Goal: Information Seeking & Learning: Learn about a topic

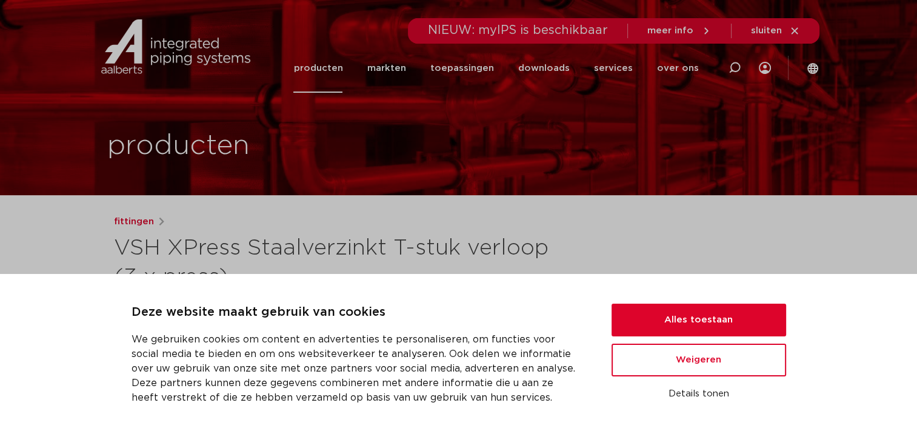
click at [332, 69] on link "producten" at bounding box center [317, 68] width 49 height 49
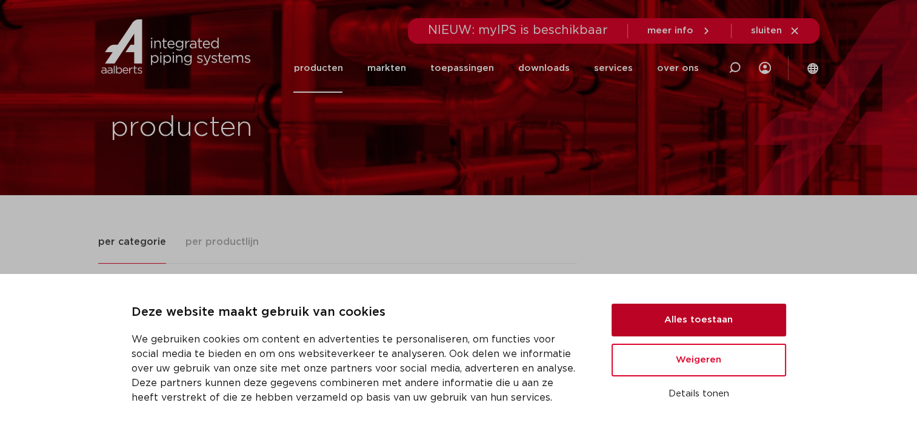
click at [700, 315] on button "Alles toestaan" at bounding box center [699, 320] width 175 height 33
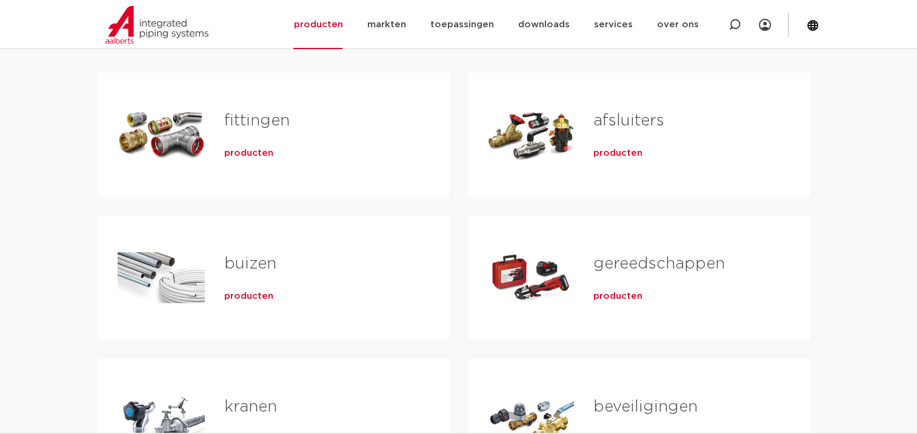
scroll to position [242, 0]
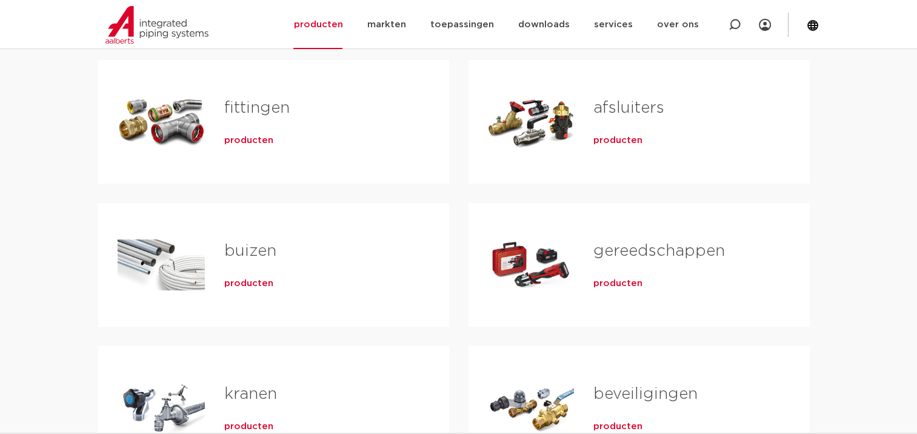
click at [238, 138] on span "producten" at bounding box center [248, 141] width 49 height 12
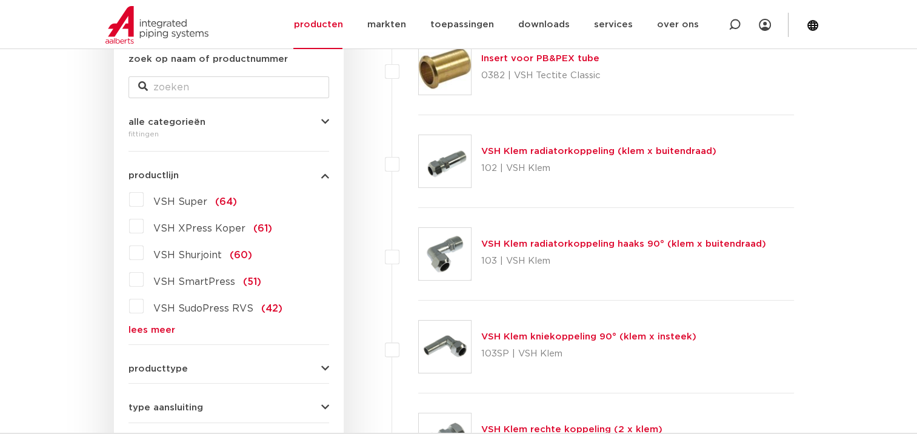
scroll to position [242, 0]
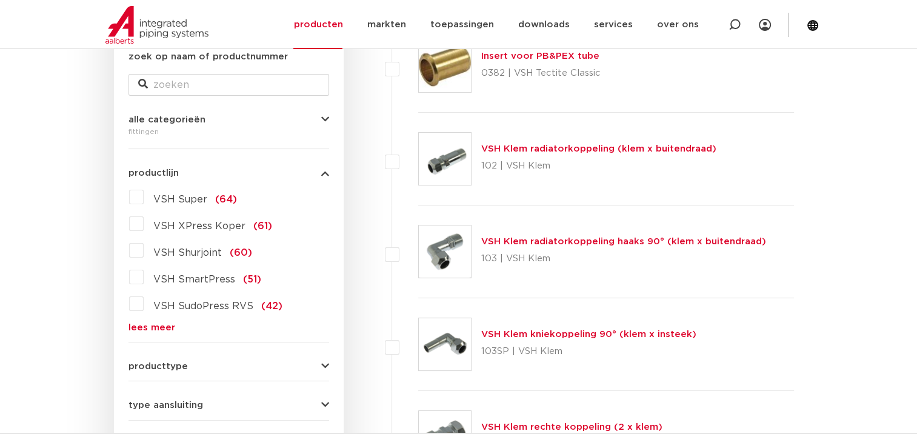
click at [160, 326] on link "lees meer" at bounding box center [229, 327] width 201 height 9
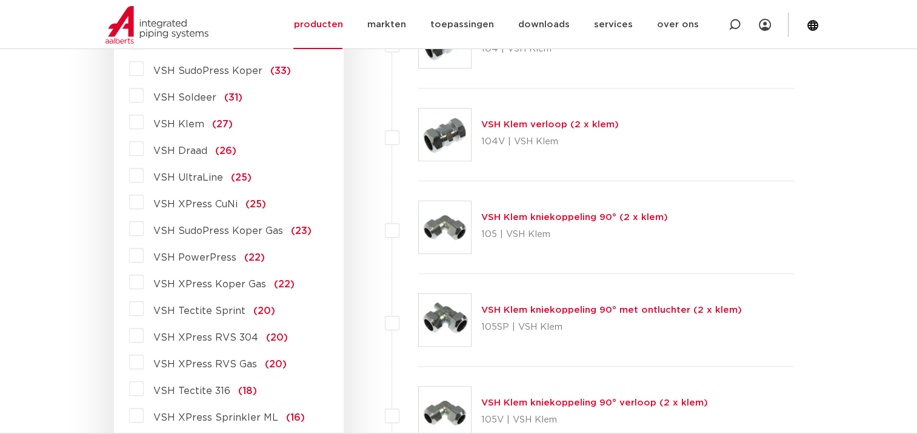
scroll to position [667, 0]
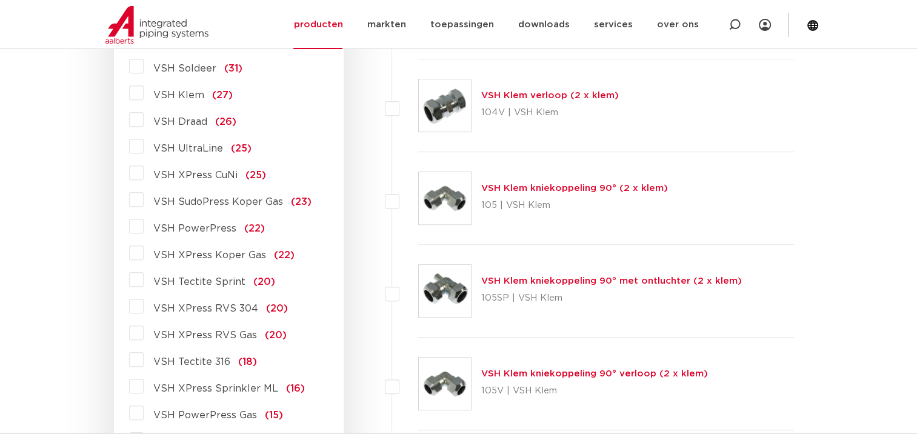
click at [144, 228] on label "VSH PowerPress (22)" at bounding box center [204, 225] width 121 height 19
click at [0, 0] on input "VSH PowerPress (22)" at bounding box center [0, 0] width 0 height 0
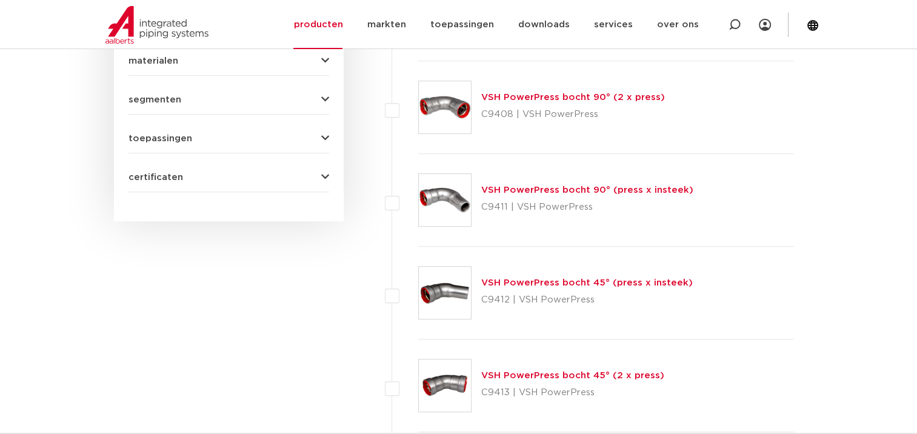
scroll to position [667, 0]
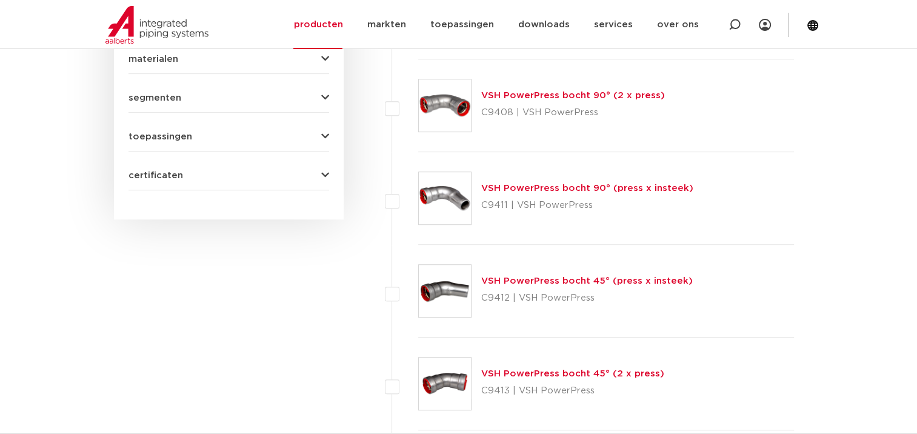
click at [435, 103] on img at bounding box center [445, 105] width 52 height 52
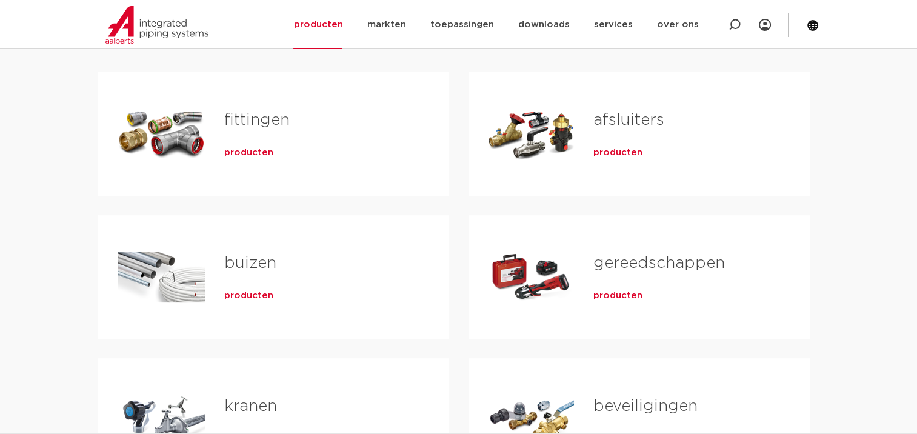
scroll to position [242, 0]
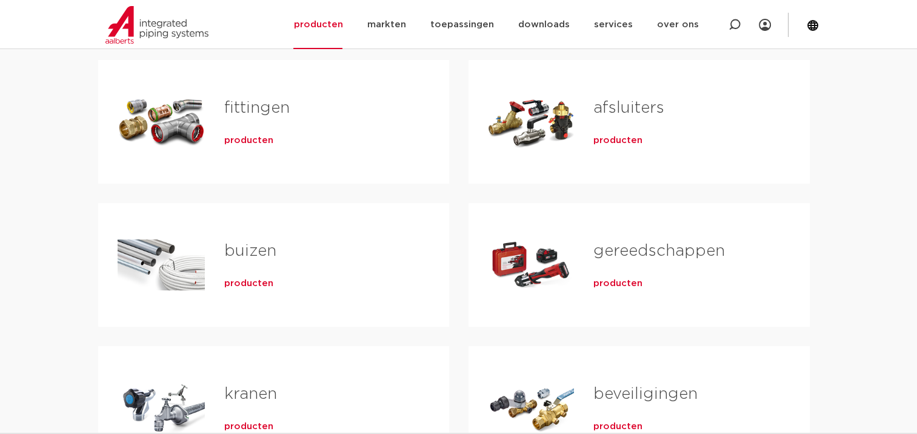
click at [160, 131] on div "Tabs. Open items met enter of spatie, sluit af met escape en navigeer met de pi…" at bounding box center [161, 121] width 87 height 85
click at [232, 138] on span "producten" at bounding box center [248, 141] width 49 height 12
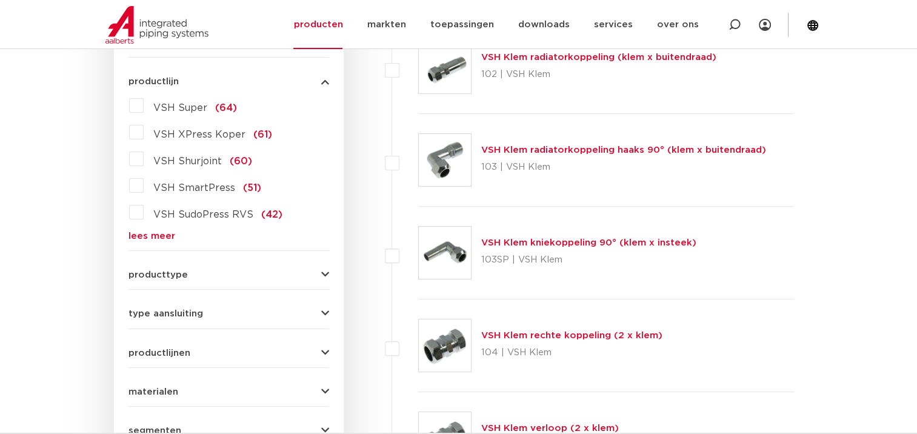
scroll to position [364, 0]
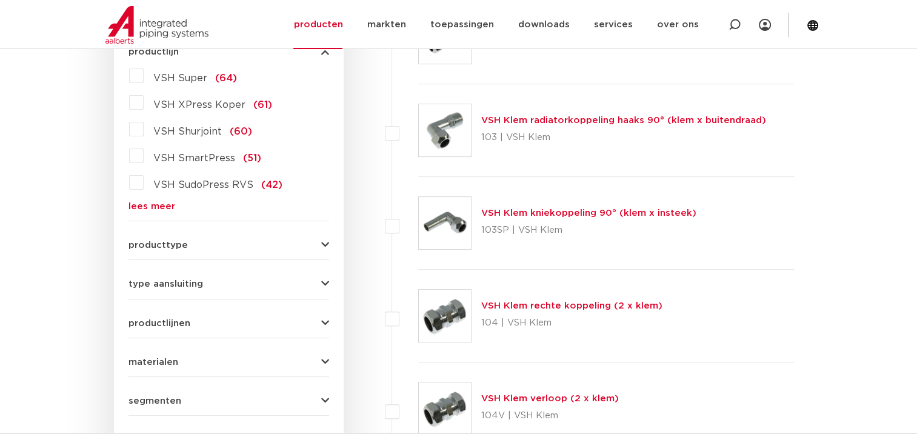
click at [318, 282] on button "type aansluiting" at bounding box center [229, 283] width 201 height 9
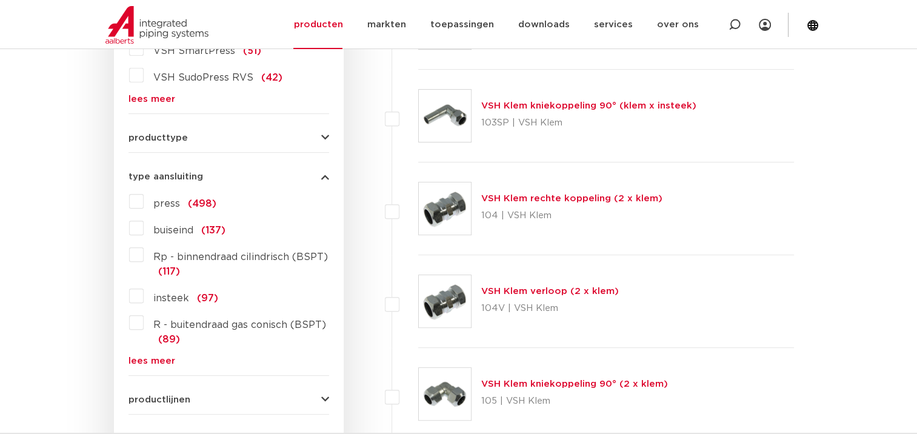
scroll to position [303, 0]
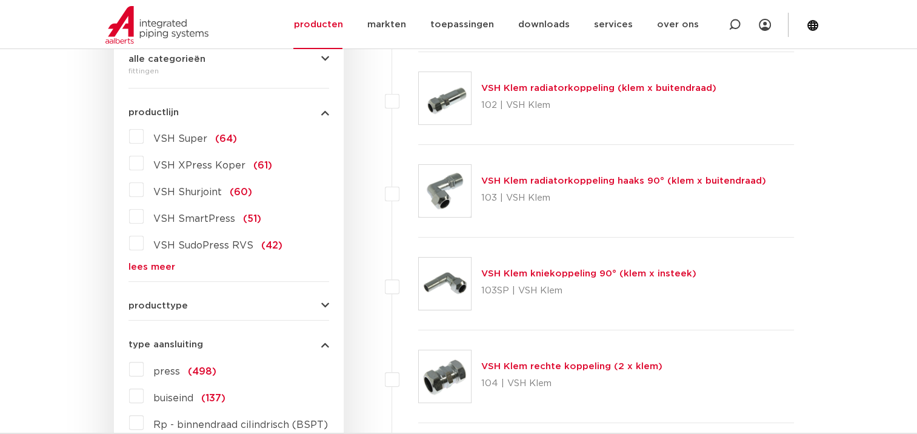
click at [154, 271] on link "lees meer" at bounding box center [229, 266] width 201 height 9
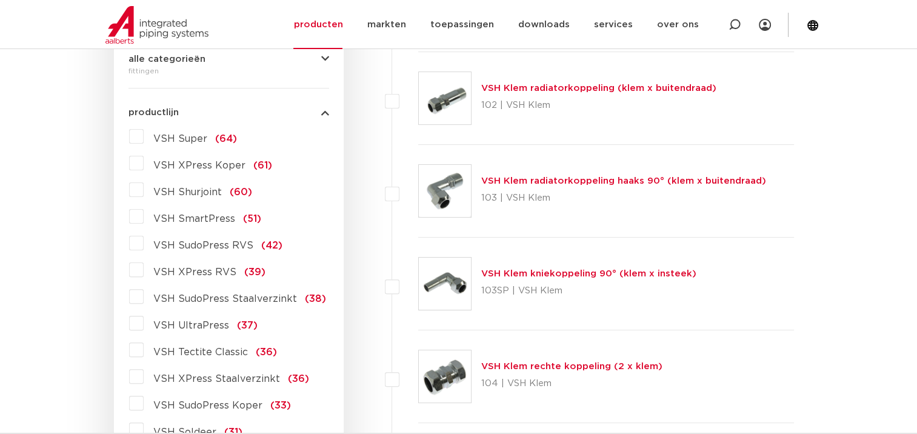
click at [144, 193] on label "VSH Shurjoint (60)" at bounding box center [198, 189] width 109 height 19
click at [0, 0] on input "VSH Shurjoint (60)" at bounding box center [0, 0] width 0 height 0
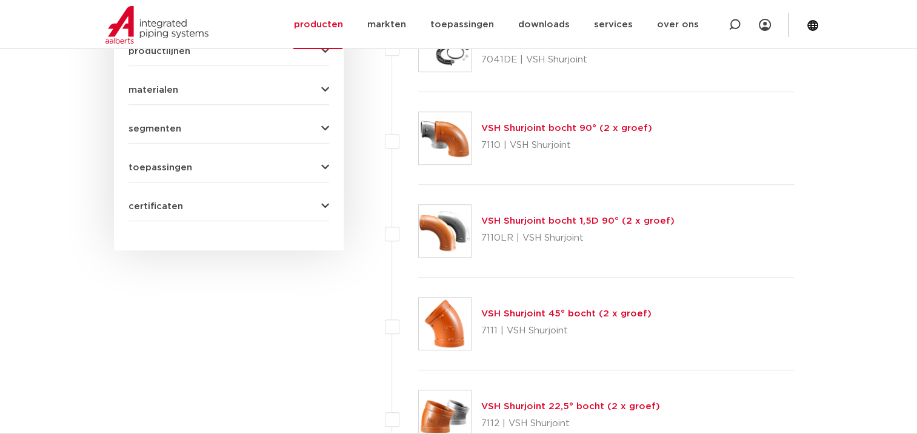
scroll to position [849, 0]
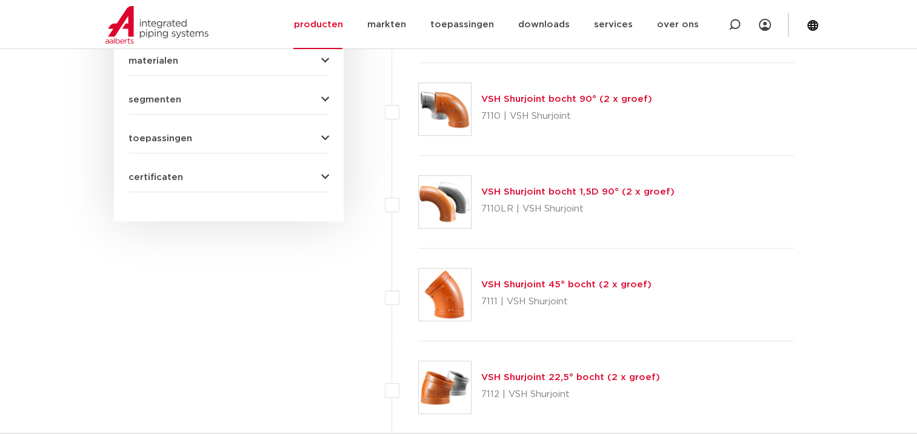
click at [451, 111] on img at bounding box center [445, 109] width 52 height 52
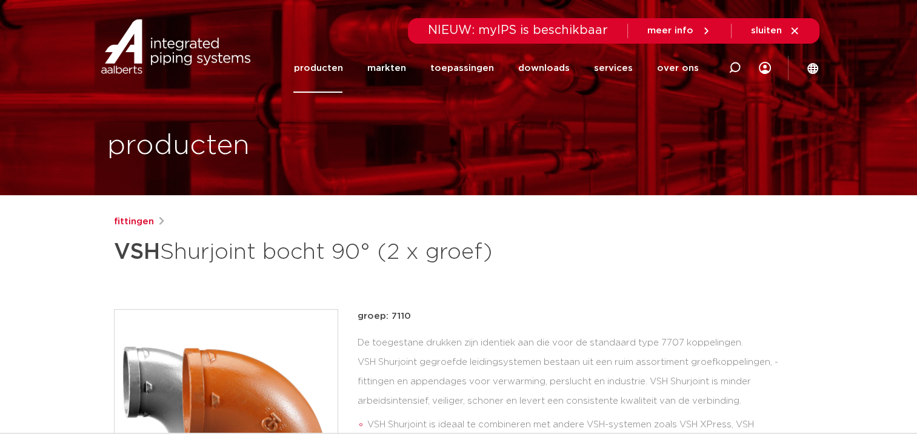
click at [318, 65] on link "producten" at bounding box center [317, 68] width 49 height 49
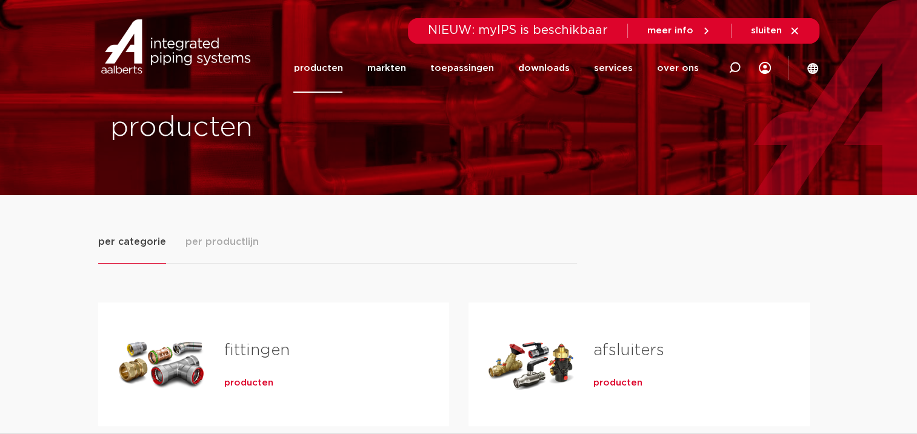
click at [215, 242] on span "per productlijn" at bounding box center [222, 242] width 73 height 15
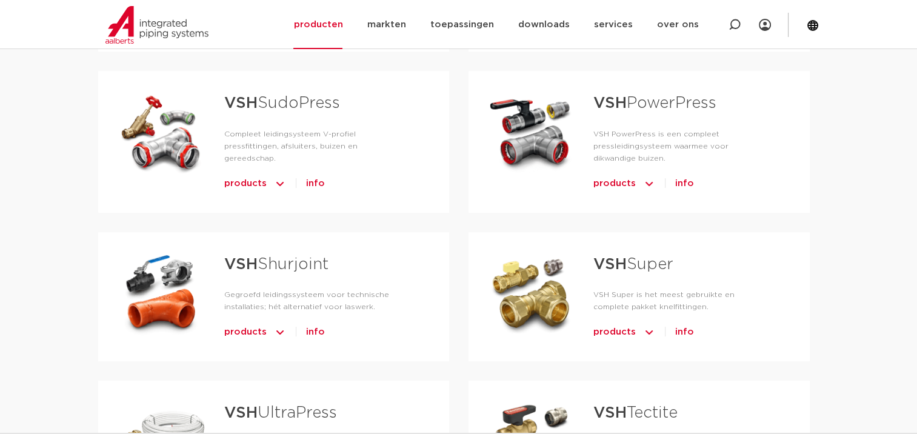
scroll to position [424, 0]
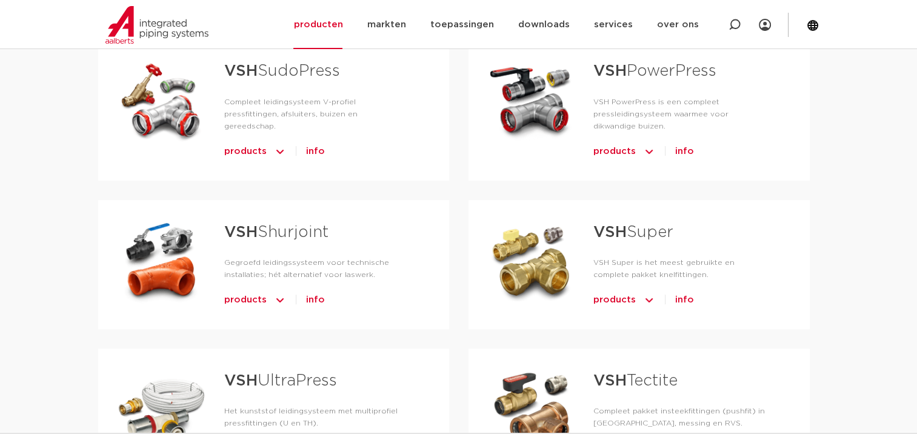
click at [614, 151] on span "products" at bounding box center [614, 151] width 42 height 19
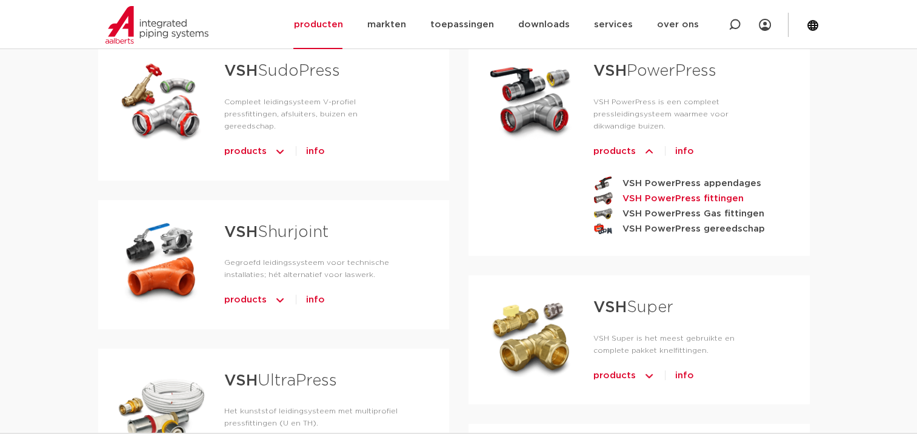
click at [650, 195] on strong "VSH PowerPress fittingen" at bounding box center [683, 198] width 121 height 15
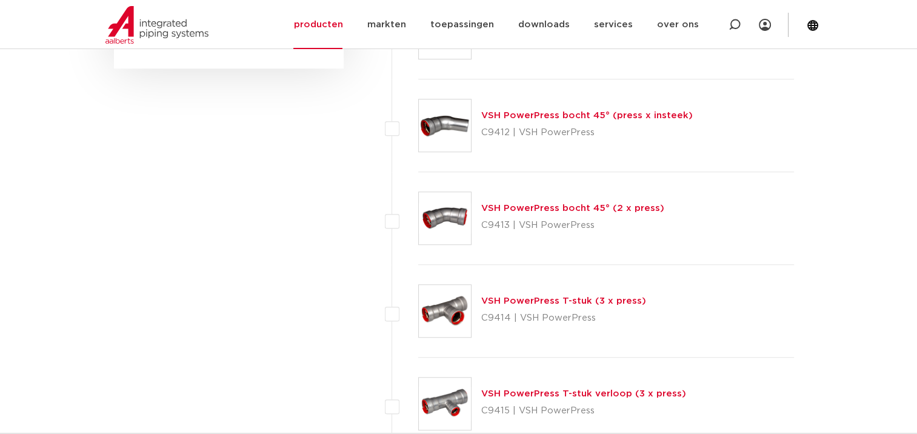
scroll to position [849, 0]
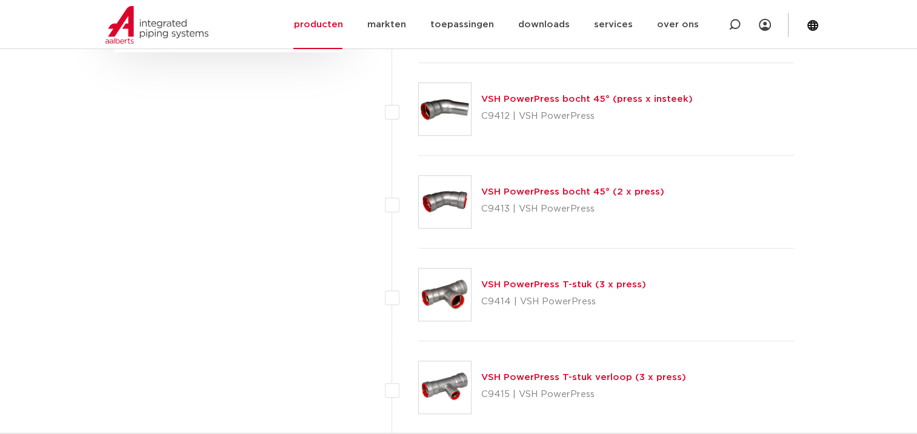
click at [559, 281] on link "VSH PowerPress T-stuk (3 x press)" at bounding box center [563, 284] width 165 height 9
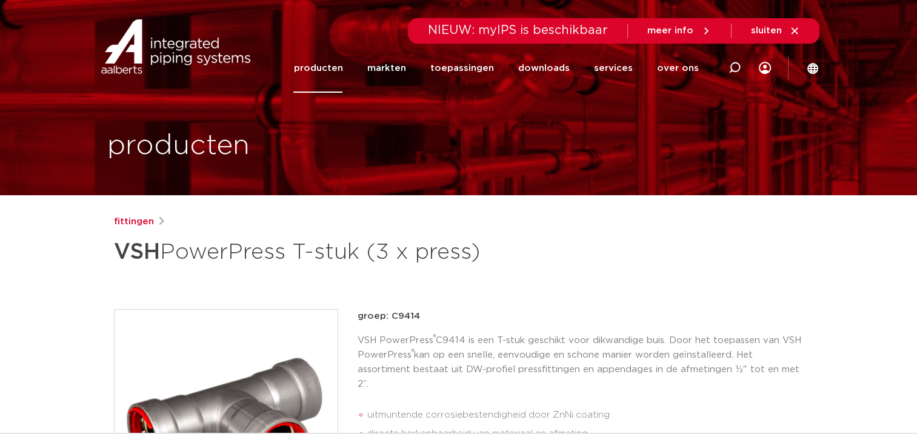
click at [335, 70] on link "producten" at bounding box center [317, 68] width 49 height 49
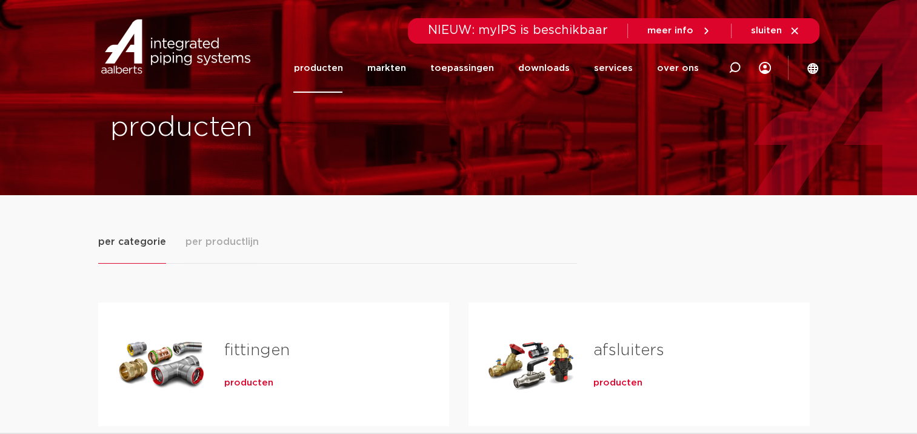
click at [226, 242] on span "per productlijn" at bounding box center [222, 242] width 73 height 15
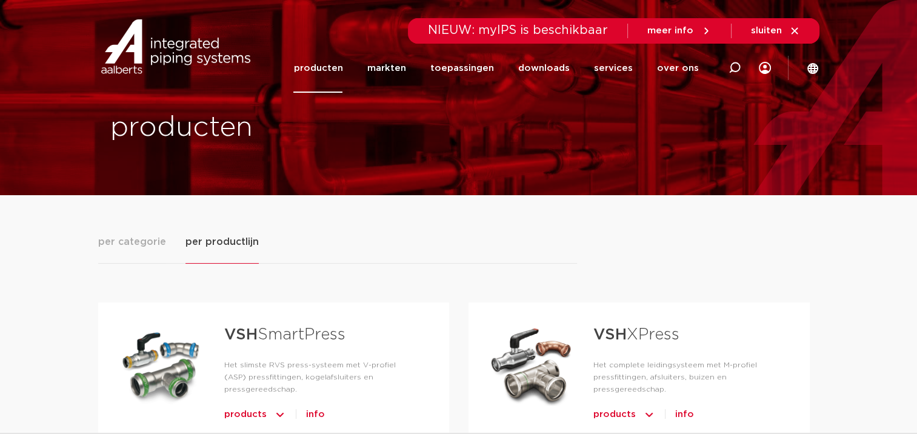
click at [119, 248] on span "per categorie" at bounding box center [132, 242] width 68 height 15
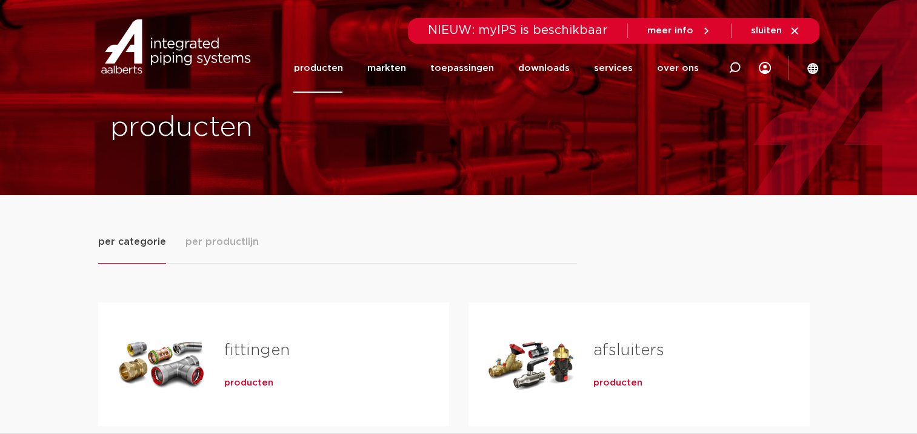
click at [386, 67] on link "markten" at bounding box center [386, 68] width 39 height 49
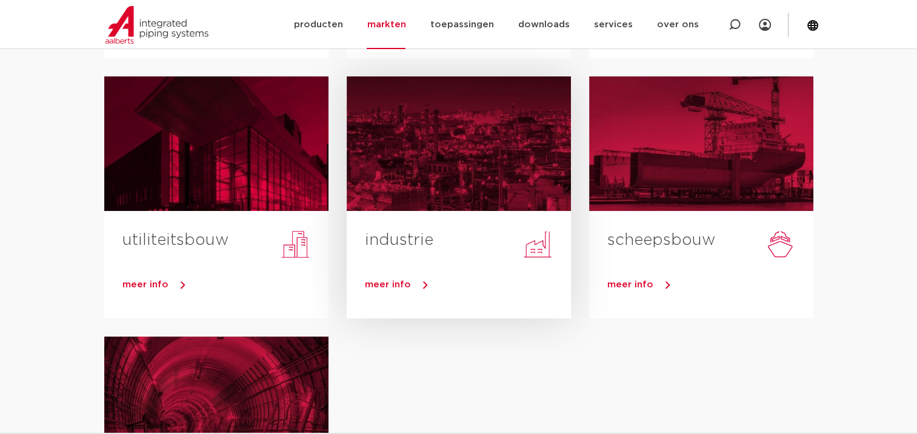
scroll to position [364, 0]
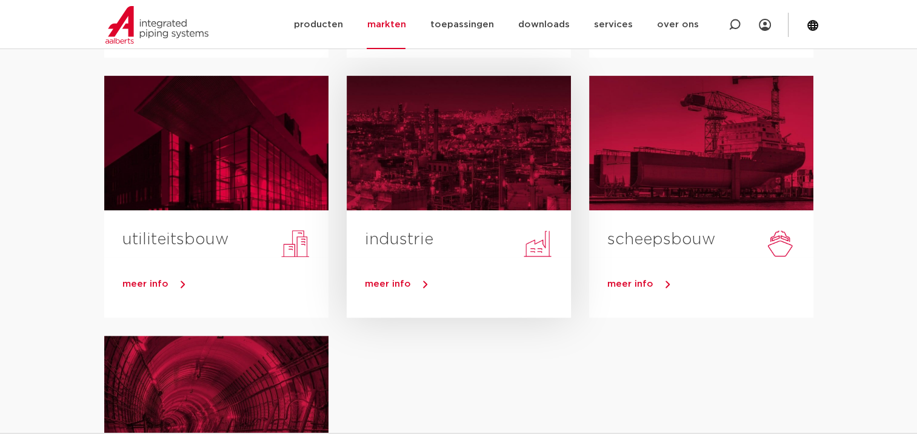
click at [386, 286] on span "meer info" at bounding box center [388, 283] width 46 height 9
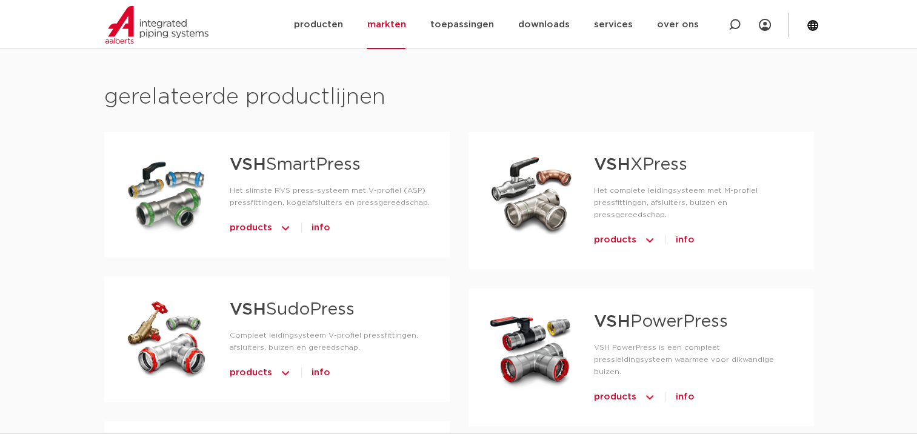
scroll to position [1031, 0]
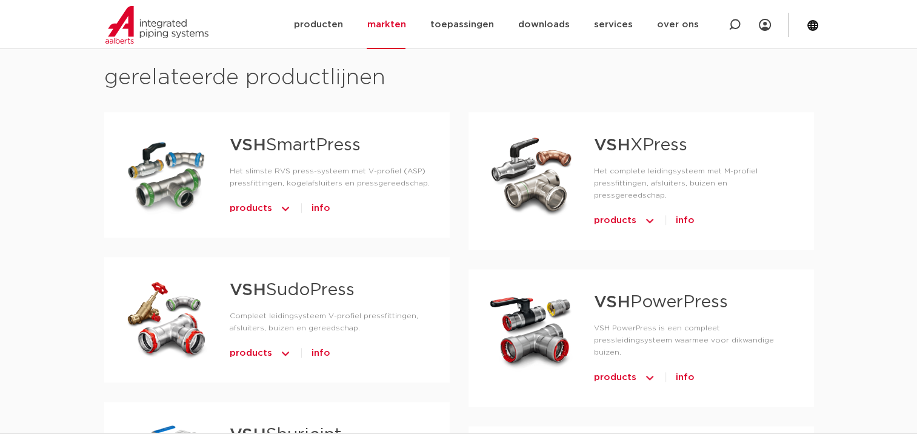
click at [615, 368] on span "products" at bounding box center [615, 377] width 42 height 19
click at [695, 404] on strong "VSH PowerPress appendages" at bounding box center [692, 411] width 139 height 15
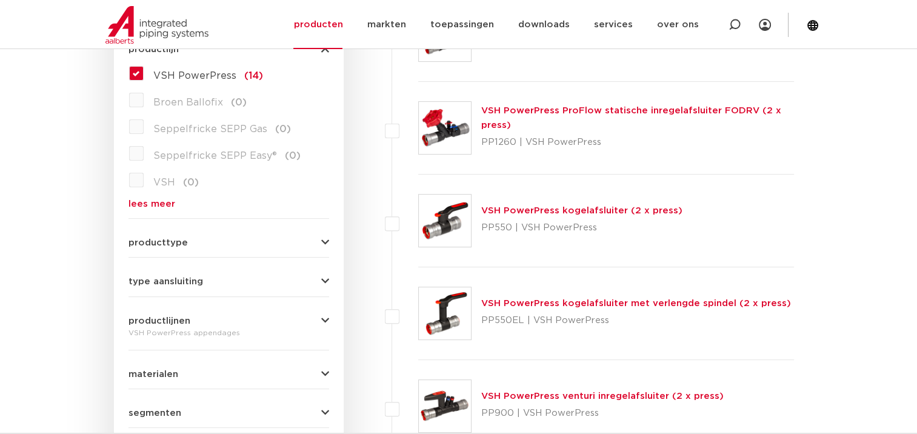
scroll to position [242, 0]
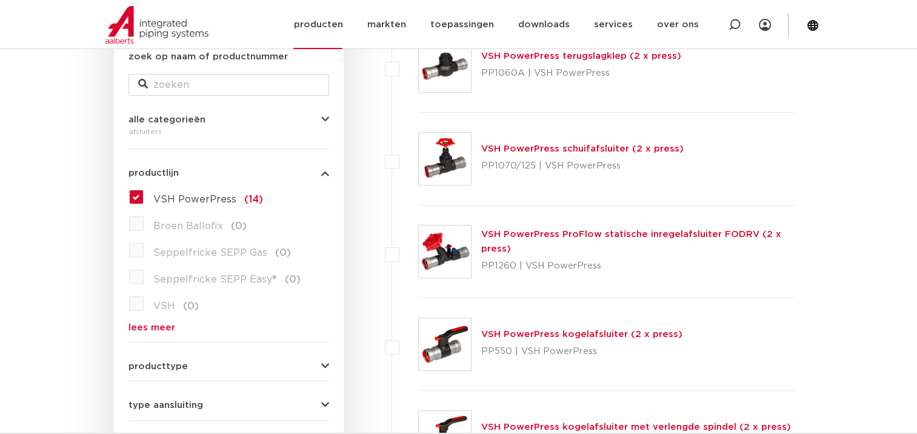
click at [333, 23] on link "producten" at bounding box center [317, 24] width 49 height 49
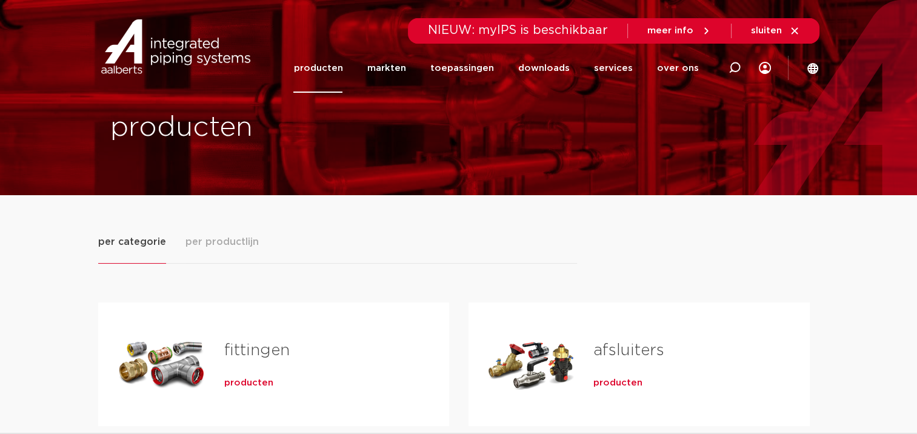
click at [229, 248] on span "per productlijn" at bounding box center [222, 242] width 73 height 15
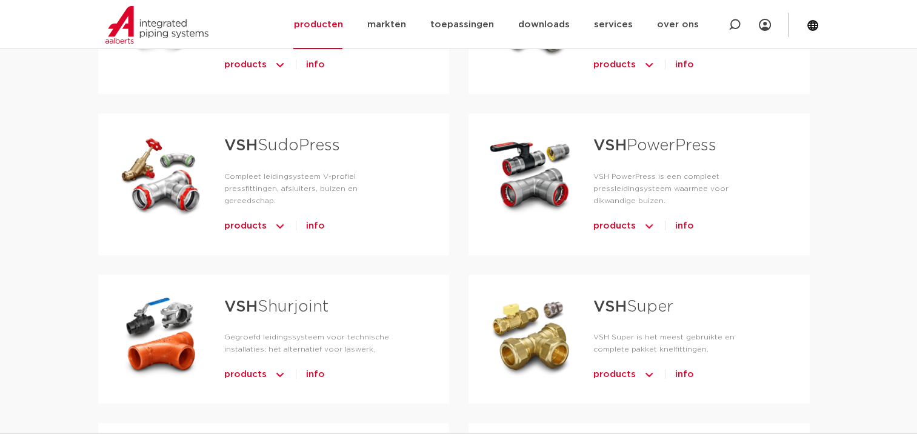
scroll to position [364, 0]
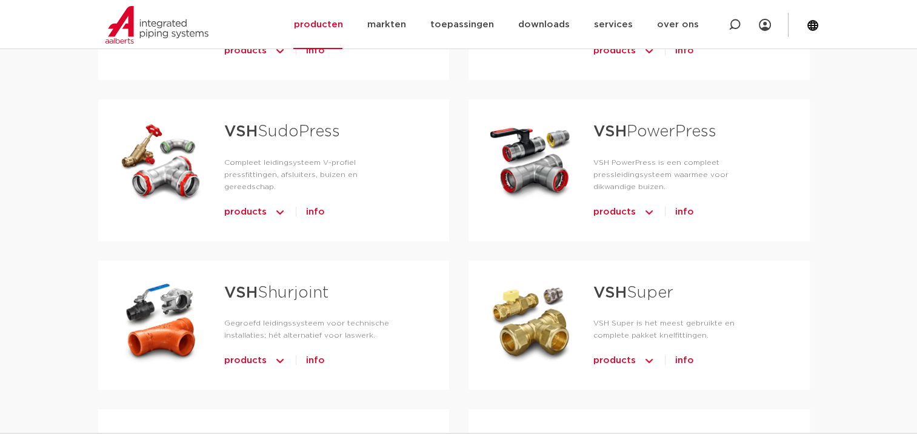
click at [618, 213] on span "products" at bounding box center [614, 211] width 42 height 19
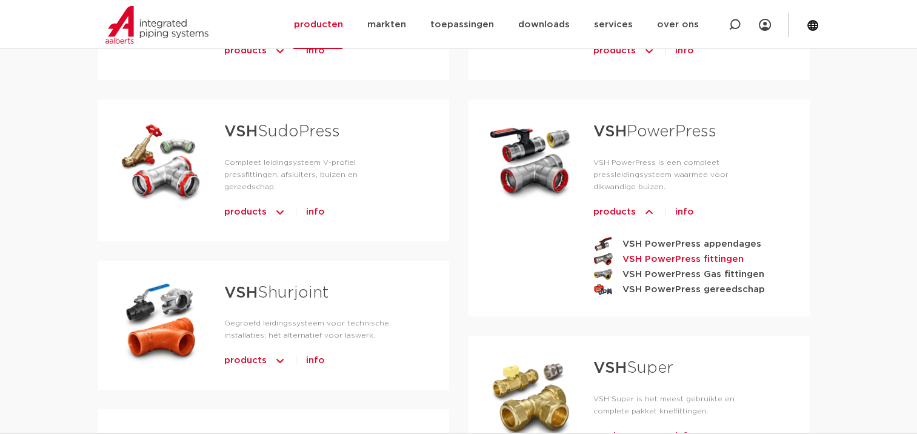
click at [635, 258] on strong "VSH PowerPress fittingen" at bounding box center [683, 259] width 121 height 15
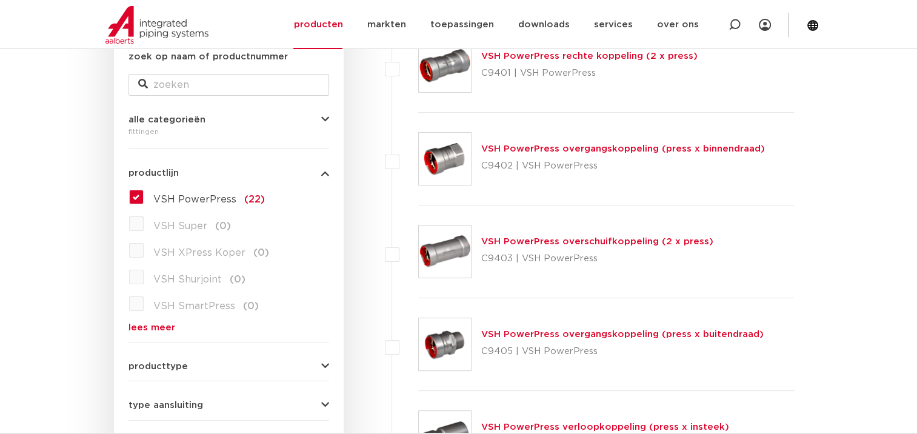
click at [517, 240] on link "VSH PowerPress overschuifkoppeling (2 x press)" at bounding box center [597, 241] width 232 height 9
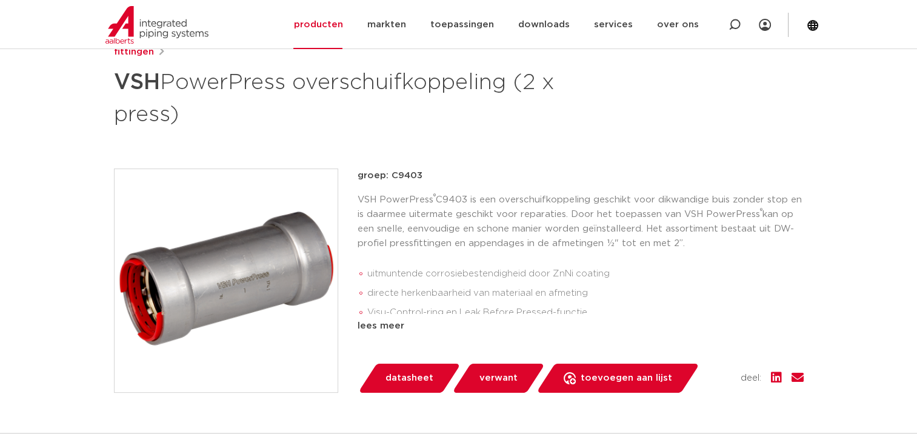
scroll to position [169, 0]
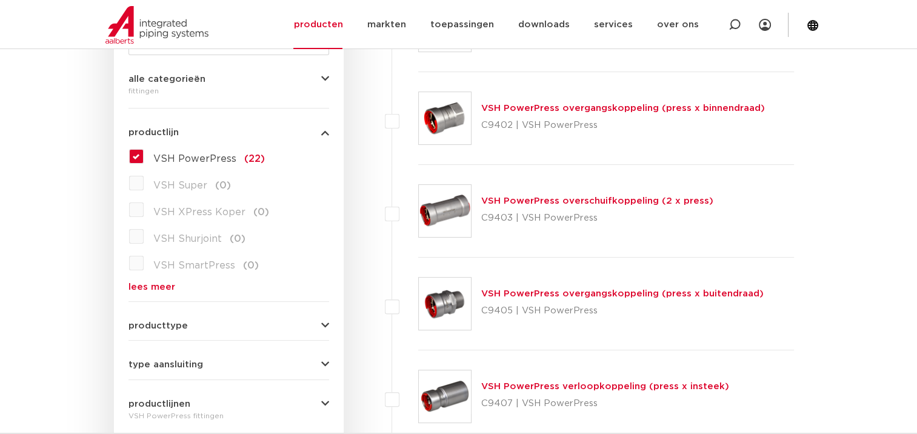
scroll to position [303, 0]
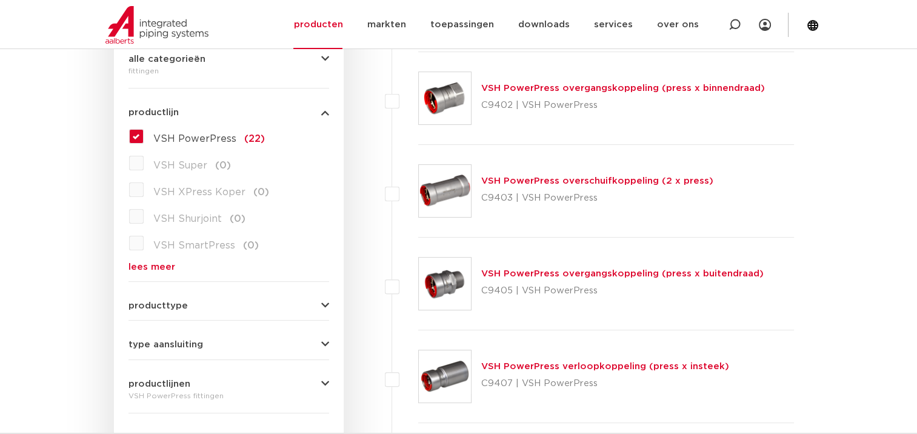
click at [126, 246] on div "wis alles filter producten zoek op naam of productnummer alle categorieën [GEOG…" at bounding box center [229, 264] width 230 height 667
click at [144, 246] on label "VSH SmartPress (0)" at bounding box center [201, 242] width 115 height 19
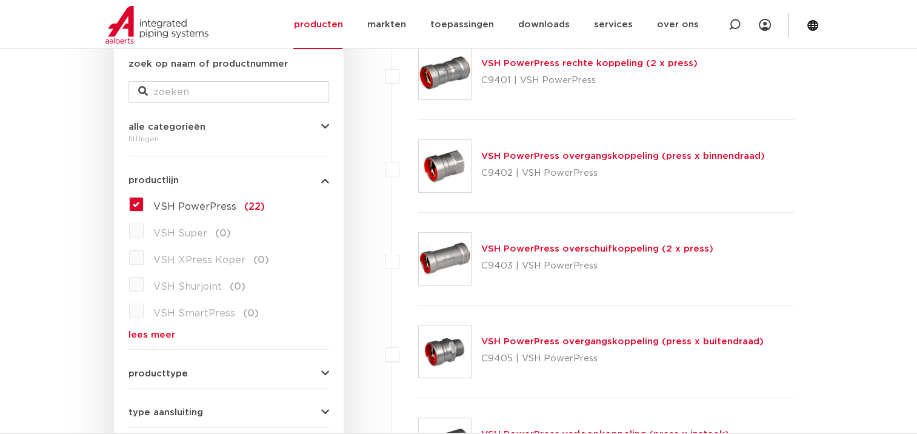
scroll to position [0, 0]
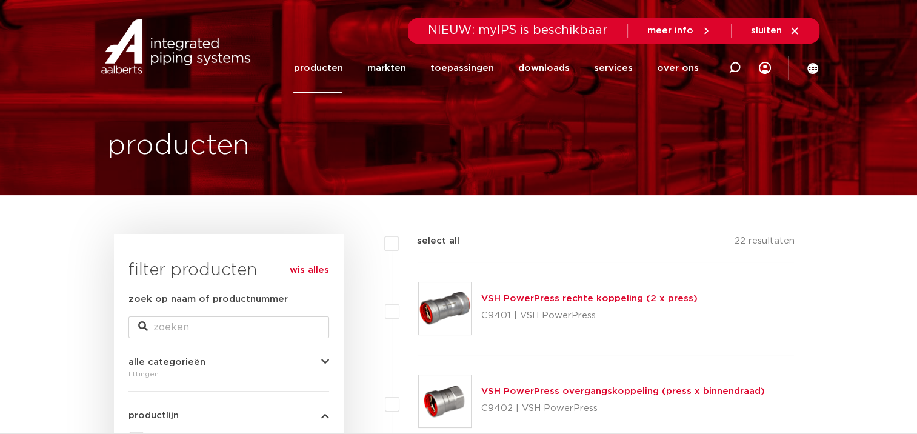
click at [330, 68] on link "producten" at bounding box center [317, 68] width 49 height 49
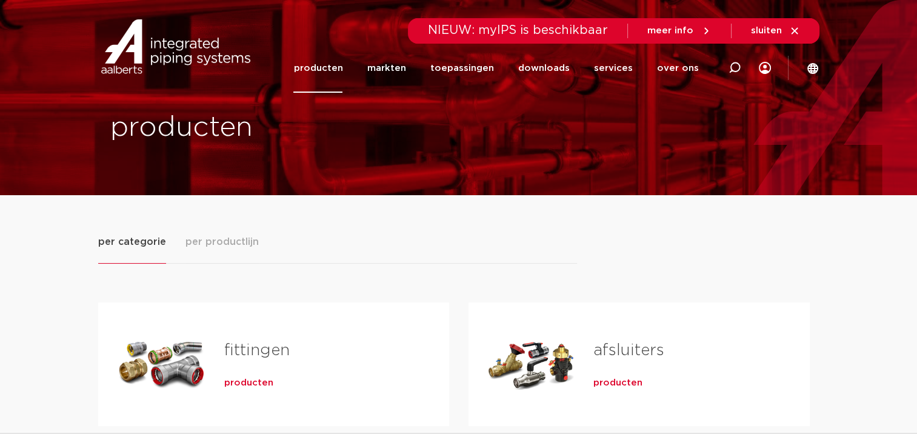
click at [213, 240] on span "per productlijn" at bounding box center [222, 242] width 73 height 15
